Goal: Task Accomplishment & Management: Use online tool/utility

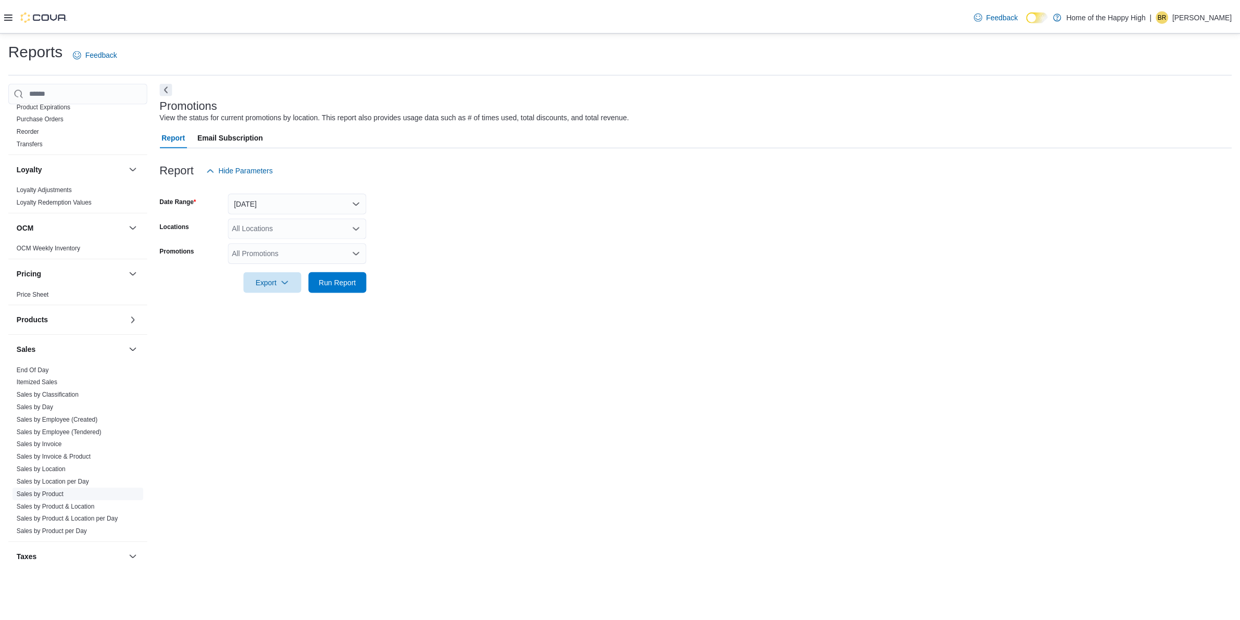
scroll to position [461, 0]
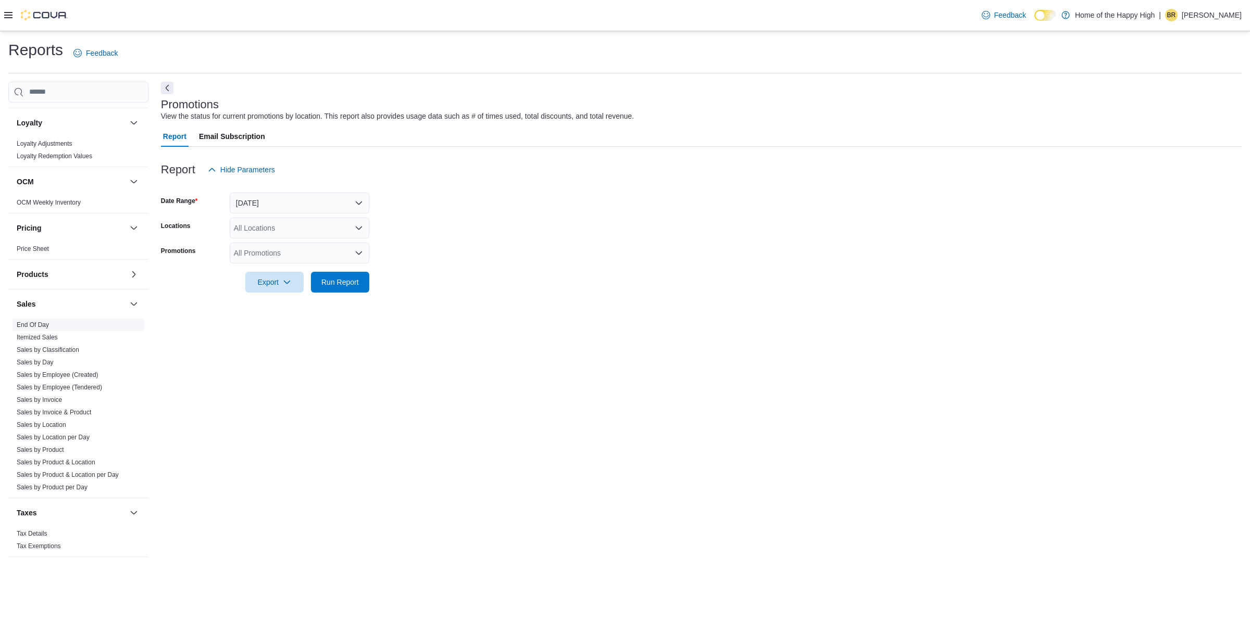
click at [26, 321] on link "End Of Day" at bounding box center [33, 324] width 32 height 7
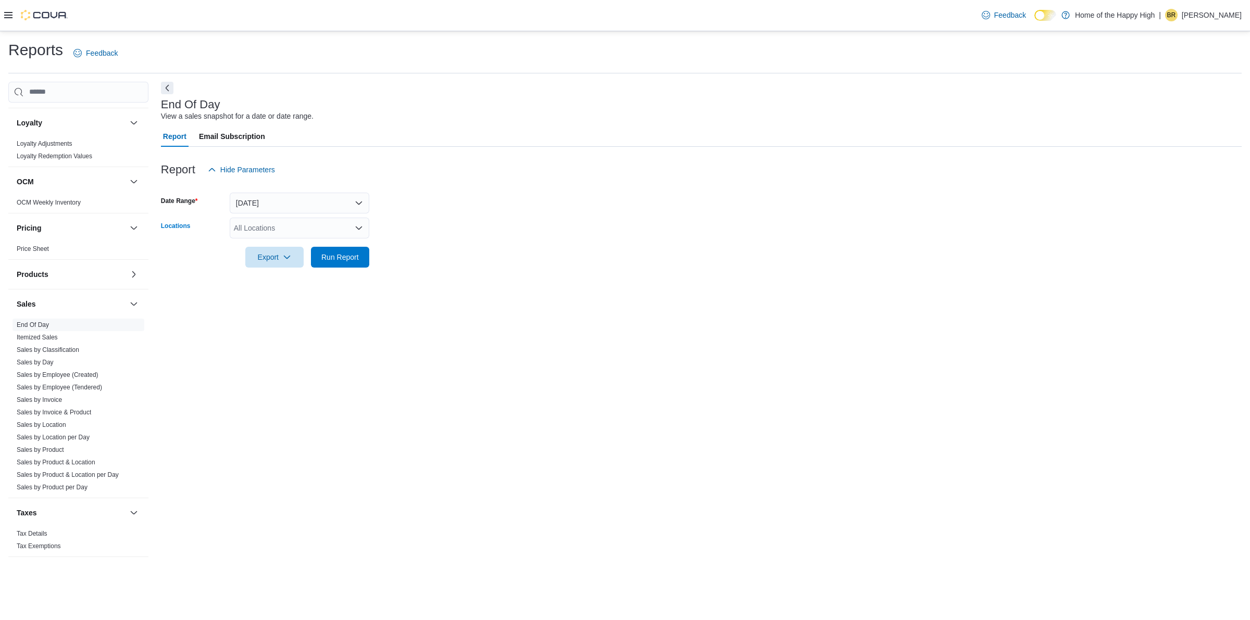
click at [295, 222] on div "All Locations" at bounding box center [300, 228] width 140 height 21
type input "****"
click at [331, 246] on span "Edmonton - [GEOGRAPHIC_DATA] - Fire & Flower" at bounding box center [356, 245] width 166 height 10
drag, startPoint x: 410, startPoint y: 269, endPoint x: 376, endPoint y: 266, distance: 34.0
click at [409, 269] on div at bounding box center [701, 274] width 1081 height 12
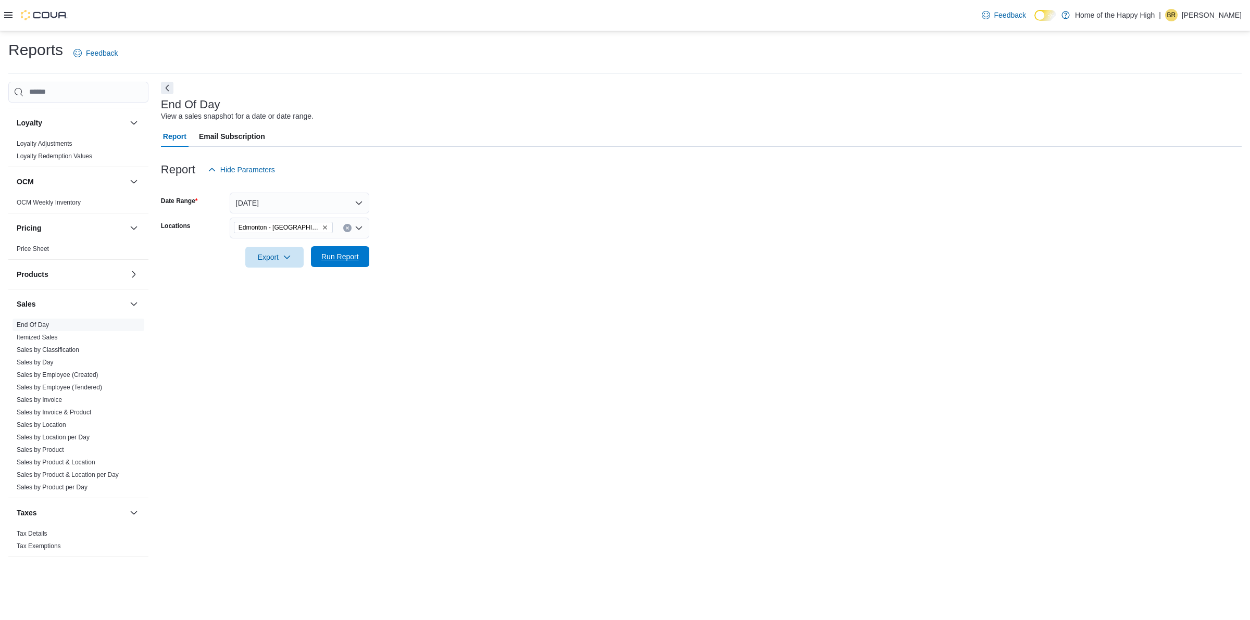
click at [344, 256] on span "Run Report" at bounding box center [339, 257] width 37 height 10
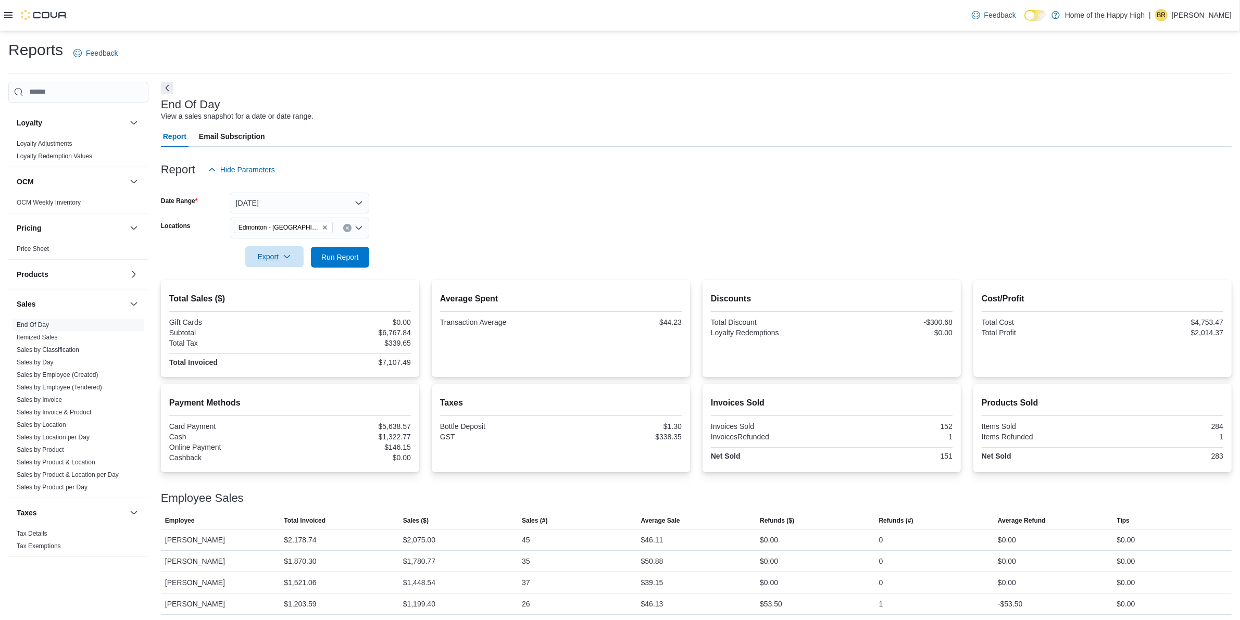
click at [290, 258] on icon "button" at bounding box center [287, 257] width 8 height 8
click at [285, 297] on span "Export to Pdf" at bounding box center [276, 298] width 47 height 8
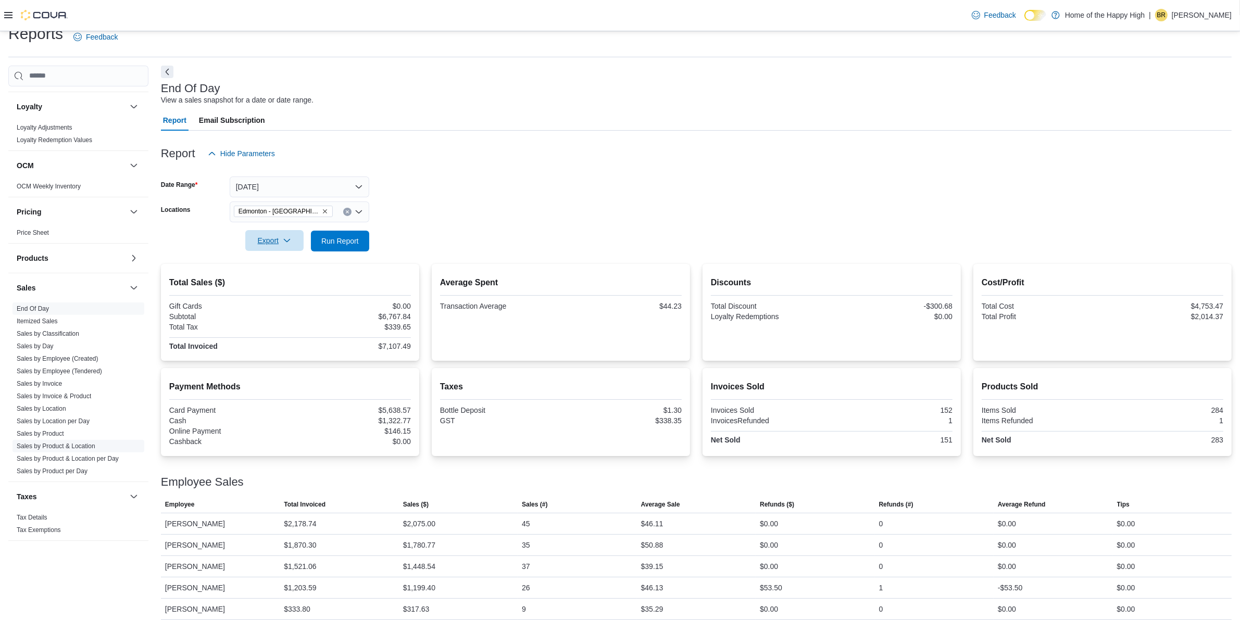
scroll to position [24, 0]
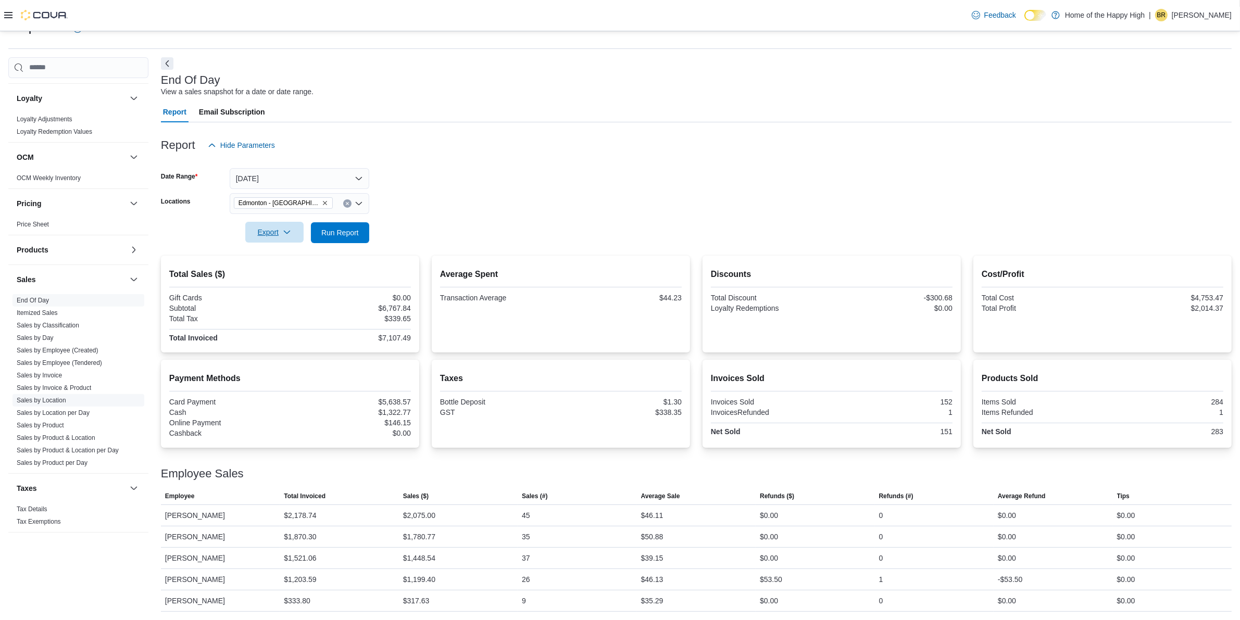
click at [56, 398] on link "Sales by Location" at bounding box center [41, 400] width 49 height 7
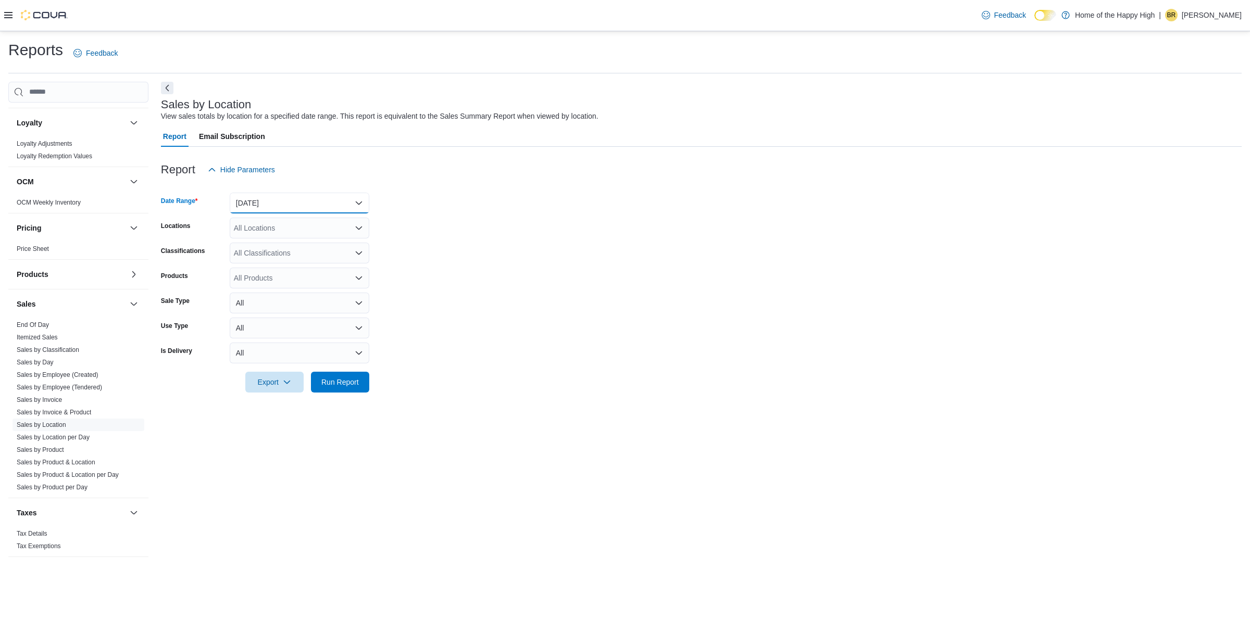
click at [280, 207] on button "[DATE]" at bounding box center [300, 203] width 140 height 21
click at [258, 245] on span "[DATE]" at bounding box center [305, 244] width 119 height 12
click at [270, 234] on div "All Locations" at bounding box center [300, 228] width 140 height 21
type input "****"
click at [287, 245] on span "Edmonton - [GEOGRAPHIC_DATA] - Fire & Flower" at bounding box center [356, 245] width 166 height 10
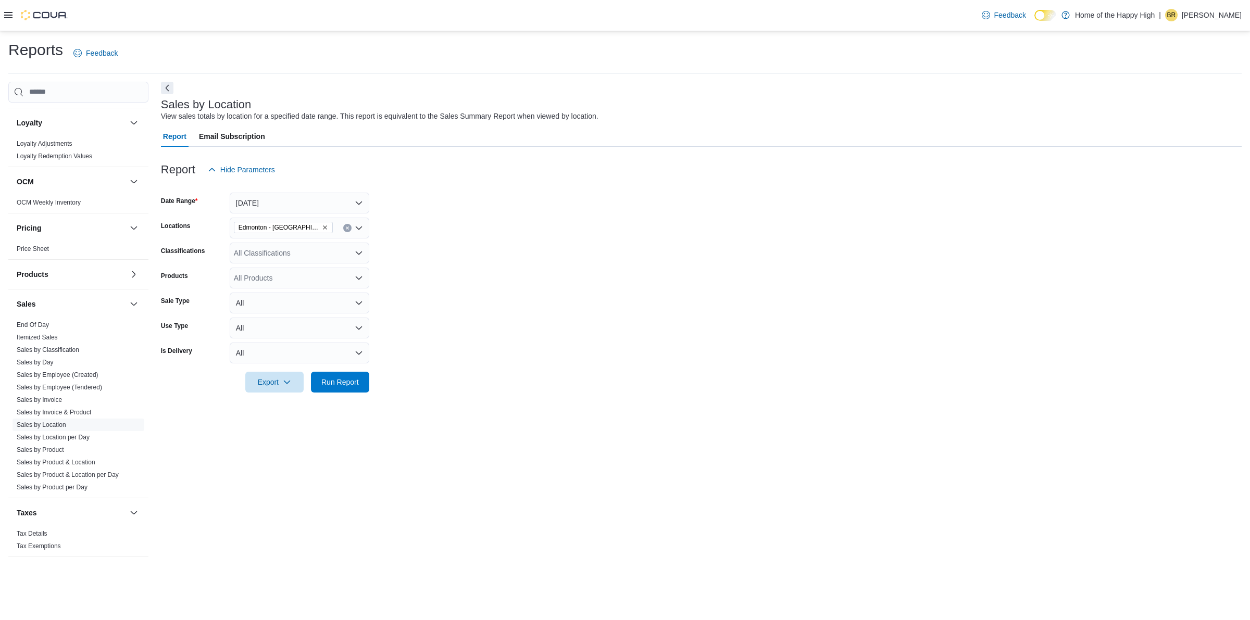
drag, startPoint x: 417, startPoint y: 269, endPoint x: 334, endPoint y: 405, distance: 159.4
click at [399, 294] on form "Date Range [DATE] Locations [GEOGRAPHIC_DATA] - [GEOGRAPHIC_DATA] - Fire & Flow…" at bounding box center [701, 286] width 1081 height 212
click at [347, 382] on span "Run Report" at bounding box center [339, 382] width 37 height 10
